Goal: Information Seeking & Learning: Learn about a topic

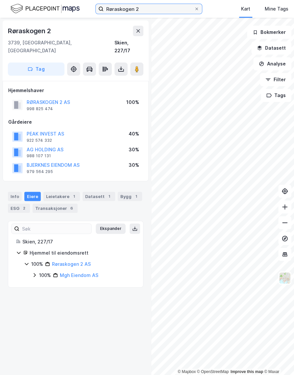
click at [124, 6] on input "Røraskogen 2" at bounding box center [149, 9] width 90 height 10
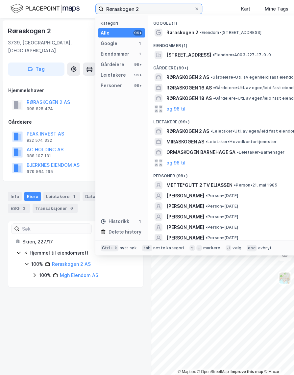
click at [124, 6] on input "Røraskogen 2" at bounding box center [149, 9] width 90 height 10
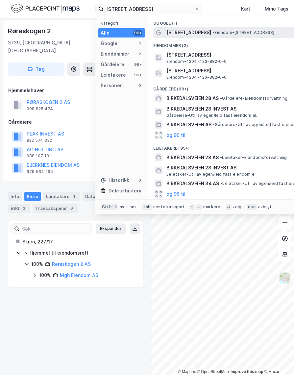
click at [166, 30] on div "[STREET_ADDRESS] • Eiendom • [STREET_ADDRESS]" at bounding box center [240, 32] width 174 height 11
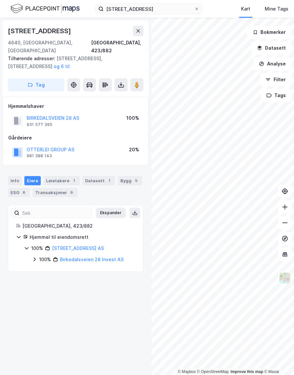
click at [45, 272] on div "[STREET_ADDRESS], 423/882 Tilhørende adresser: [STREET_ADDRESS], [STREET_ADDRES…" at bounding box center [75, 196] width 151 height 357
click at [51, 298] on div "[STREET_ADDRESS], 423/882 Tilhørende adresser: [STREET_ADDRESS], [STREET_ADDRES…" at bounding box center [75, 196] width 151 height 357
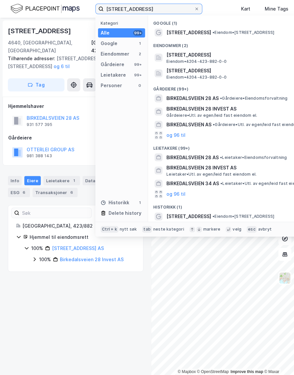
click at [155, 11] on input "[STREET_ADDRESS]" at bounding box center [149, 9] width 90 height 10
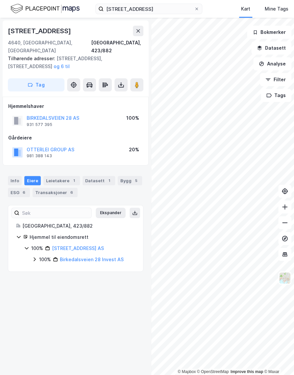
click at [76, 25] on div "[STREET_ADDRESS], 423/882 Tilhørende adresser: [STREET_ADDRESS], [STREET_ADDRES…" at bounding box center [76, 58] width 146 height 76
click at [43, 188] on div "Transaksjoner 6" at bounding box center [55, 192] width 45 height 9
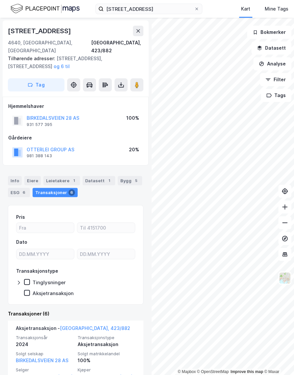
click at [5, 151] on div "Hjemmelshaver BIRKEDALSVEIEN 28 AS 931 577 395 100% Gårdeiere OTTERLEI GROUP AS…" at bounding box center [76, 131] width 146 height 69
click at [135, 32] on icon at bounding box center [137, 30] width 5 height 5
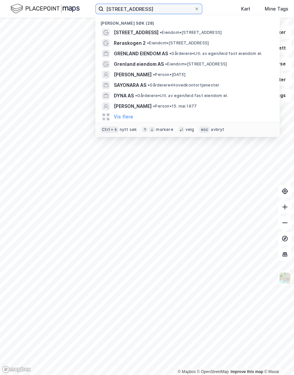
click at [128, 10] on input "[STREET_ADDRESS]" at bounding box center [149, 9] width 90 height 10
paste input "Nelo AS"
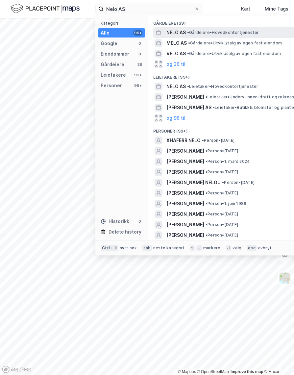
click at [180, 33] on span "NELO AS" at bounding box center [175, 33] width 19 height 8
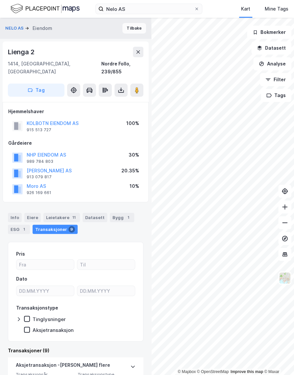
click at [131, 29] on button "Tilbake" at bounding box center [134, 28] width 24 height 11
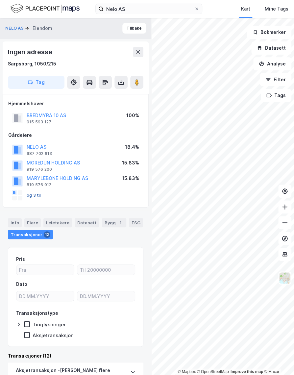
click at [0, 0] on button "og 3 til" at bounding box center [0, 0] width 0 height 0
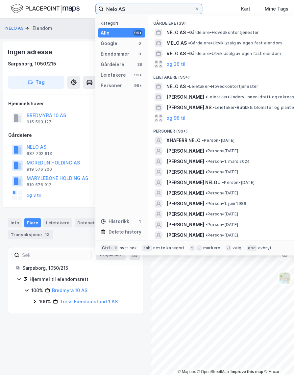
click at [142, 9] on input "Nelo AS" at bounding box center [149, 9] width 90 height 10
click at [131, 6] on input "Nelo AS" at bounding box center [149, 9] width 90 height 10
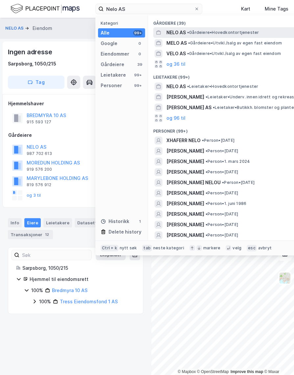
click at [186, 31] on span "NELO AS" at bounding box center [175, 33] width 19 height 8
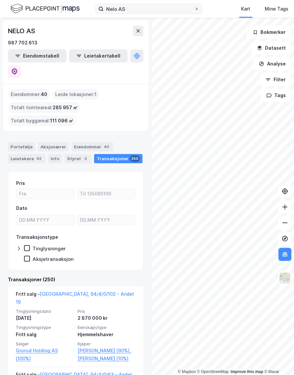
drag, startPoint x: 130, startPoint y: 16, endPoint x: 125, endPoint y: 13, distance: 5.9
click at [126, 13] on div "Nelo AS Kart Mine Tags Bolig [PERSON_NAME]" at bounding box center [147, 9] width 294 height 18
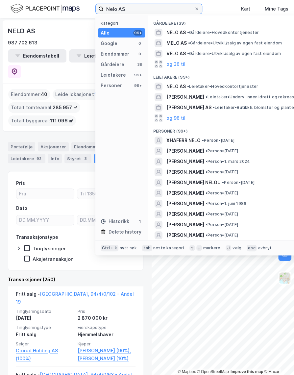
click at [121, 11] on input "Nelo AS" at bounding box center [149, 9] width 90 height 10
click at [121, 9] on input "Nelo AS" at bounding box center [149, 9] width 90 height 10
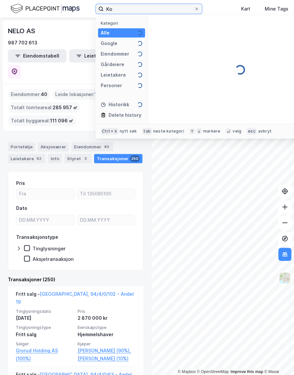
type input "K"
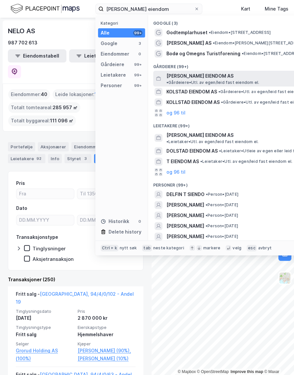
click at [184, 75] on span "[PERSON_NAME] EIENDOM AS" at bounding box center [199, 76] width 67 height 8
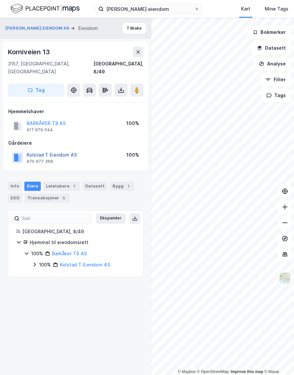
click at [0, 0] on button "Kolstad T Eiendom AS" at bounding box center [0, 0] width 0 height 0
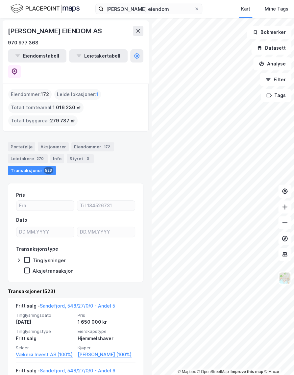
click at [294, 153] on html "[PERSON_NAME] eiendom Kart Mine Tags Bolig [PERSON_NAME] © Mapbox © OpenStreetM…" at bounding box center [147, 187] width 294 height 375
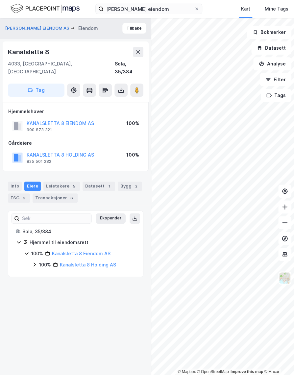
click at [94, 28] on div "[PERSON_NAME] EIENDOM AS [PERSON_NAME]" at bounding box center [75, 28] width 151 height 21
click at [136, 8] on input "[PERSON_NAME] eiendom" at bounding box center [149, 9] width 90 height 10
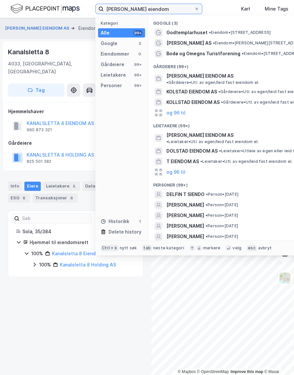
click at [136, 8] on input "[PERSON_NAME] eiendom" at bounding box center [149, 9] width 90 height 10
paste input "[PERSON_NAME]"
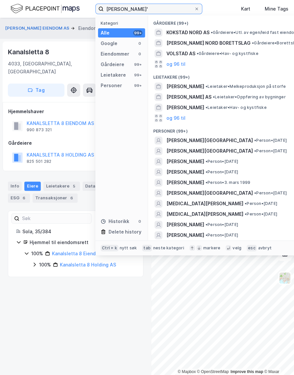
type input "[PERSON_NAME]"
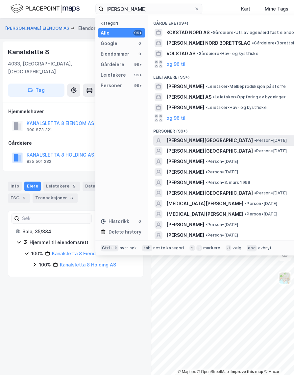
click at [193, 142] on span "[PERSON_NAME][GEOGRAPHIC_DATA]" at bounding box center [209, 140] width 86 height 8
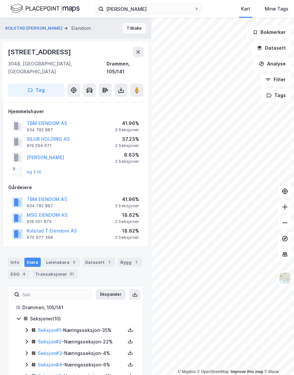
click at [131, 27] on button "Tilbake" at bounding box center [134, 28] width 24 height 11
